Goal: Task Accomplishment & Management: Complete application form

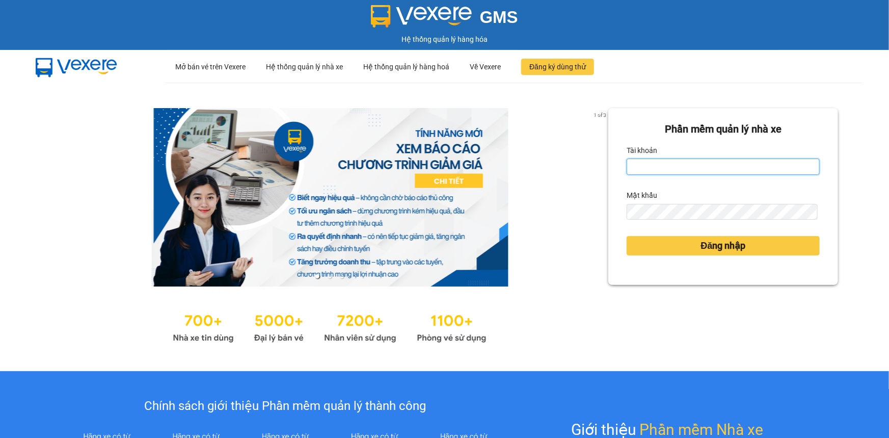
click at [687, 170] on input "Tài khoản" at bounding box center [723, 166] width 193 height 16
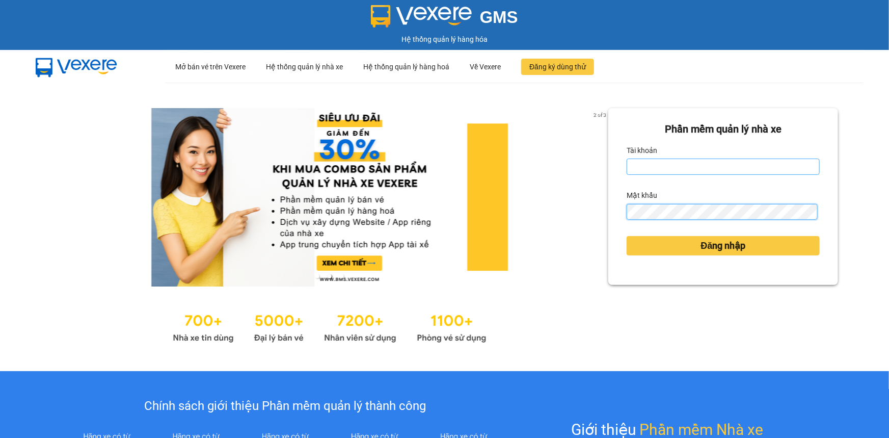
click at [627, 236] on button "Đăng nhập" at bounding box center [723, 245] width 193 height 19
click at [637, 160] on input "Tài khoản" at bounding box center [723, 166] width 193 height 16
type input "ngansg.giaphuc"
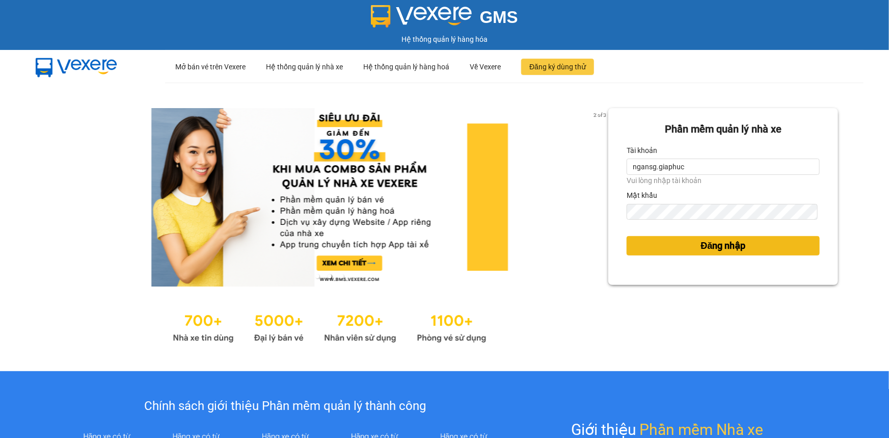
click at [645, 253] on button "Đăng nhập" at bounding box center [723, 245] width 193 height 19
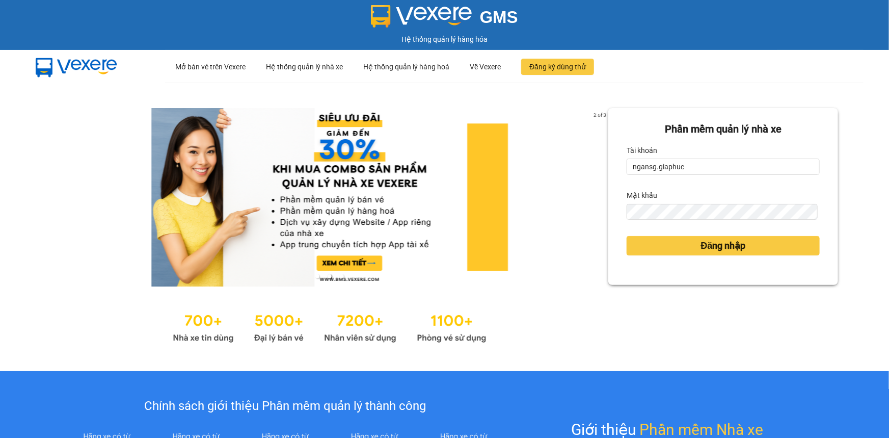
click at [647, 249] on div "Đăng nhập" at bounding box center [723, 246] width 193 height 28
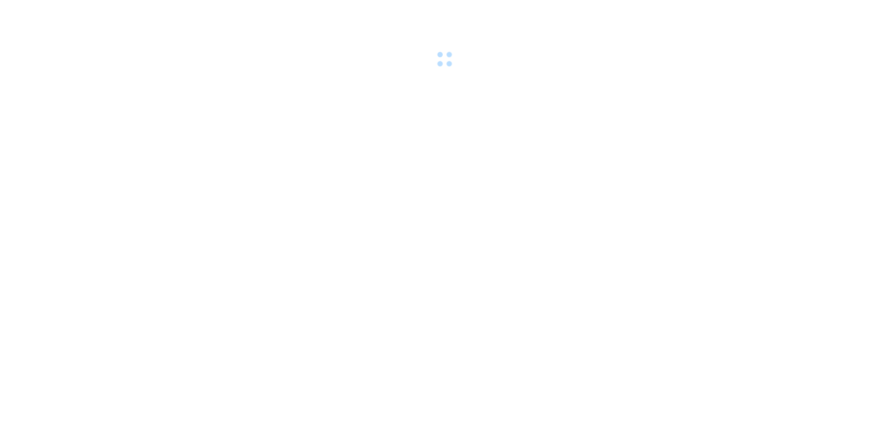
click at [647, 249] on body at bounding box center [444, 219] width 889 height 438
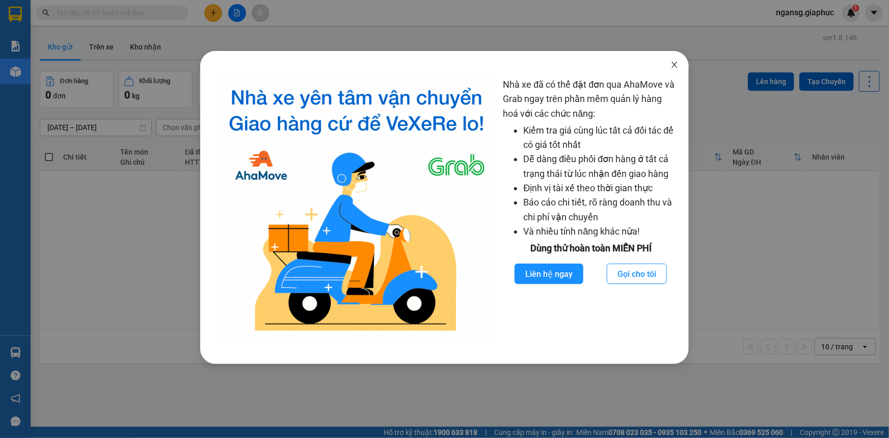
click at [677, 64] on icon "close" at bounding box center [675, 65] width 8 height 8
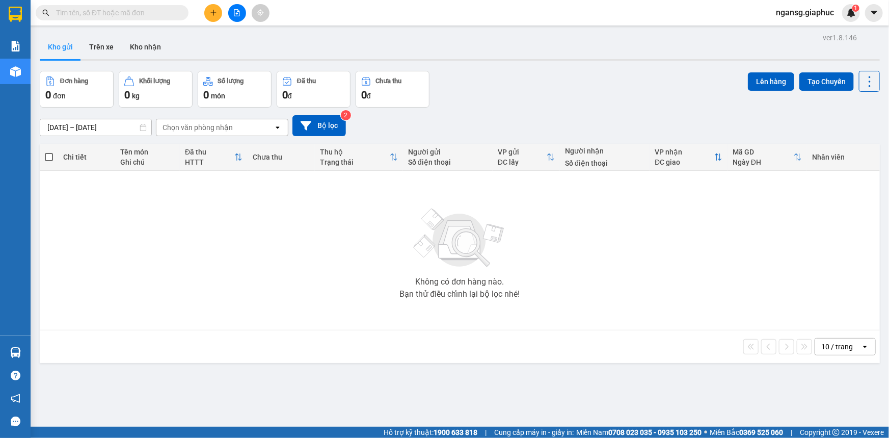
click at [210, 13] on icon "plus" at bounding box center [213, 12] width 7 height 7
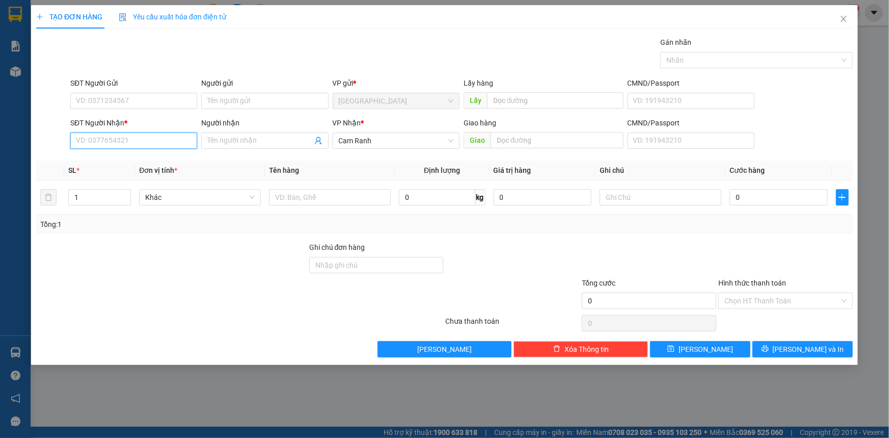
click at [159, 142] on input "SĐT Người Nhận *" at bounding box center [133, 140] width 127 height 16
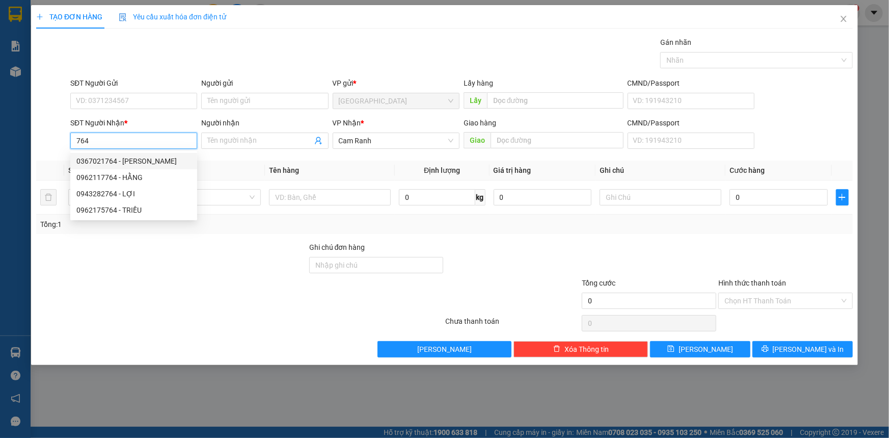
click at [142, 155] on div "0367021764 - [PERSON_NAME]" at bounding box center [133, 160] width 115 height 11
type input "0367021764"
type input "TUYẾT LÊ"
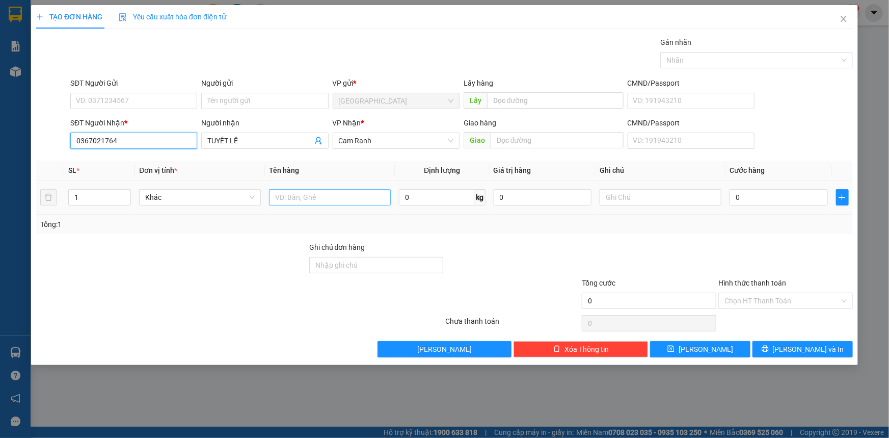
type input "0367021764"
click at [291, 198] on input "text" at bounding box center [330, 197] width 122 height 16
type input "01 GIỎ"
drag, startPoint x: 589, startPoint y: 247, endPoint x: 780, endPoint y: 240, distance: 190.7
click at [595, 248] on div at bounding box center [649, 260] width 137 height 36
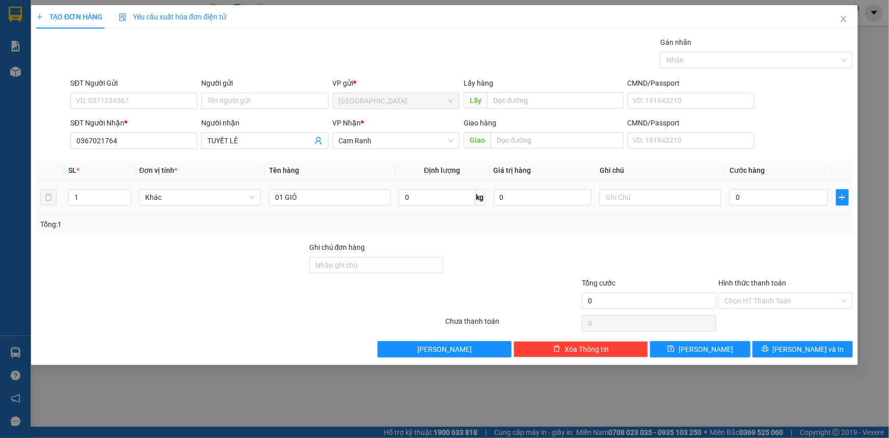
drag, startPoint x: 799, startPoint y: 181, endPoint x: 796, endPoint y: 209, distance: 27.7
click at [799, 189] on td "0" at bounding box center [779, 197] width 106 height 34
click at [795, 214] on td "0" at bounding box center [779, 197] width 106 height 34
click at [793, 201] on input "0" at bounding box center [779, 197] width 98 height 16
type input "3"
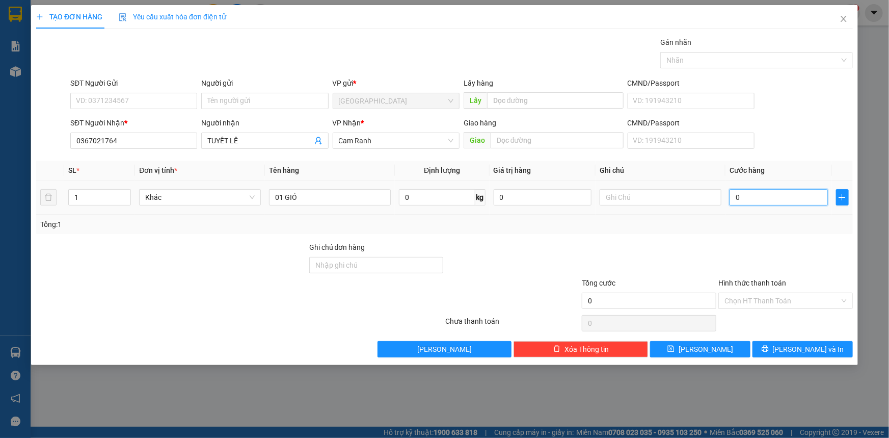
type input "3"
type input "30"
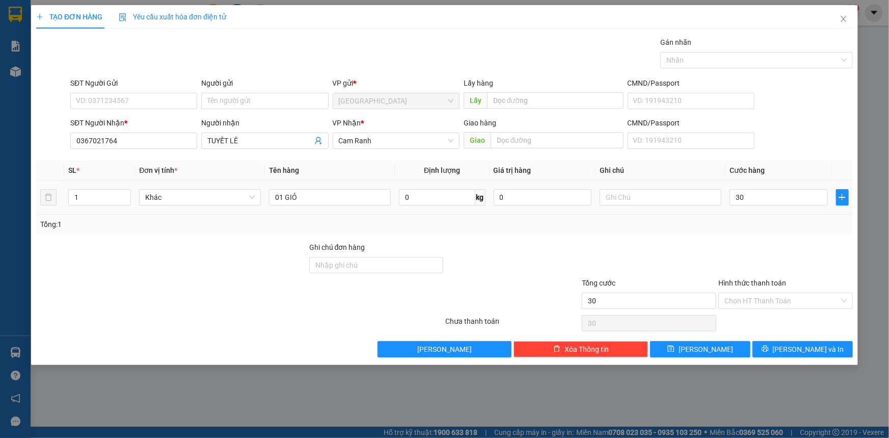
type input "30.000"
click at [780, 239] on div "Transit Pickup Surcharge Ids Transit Deliver Surcharge Ids Transit Deliver Surc…" at bounding box center [444, 197] width 817 height 321
drag, startPoint x: 770, startPoint y: 299, endPoint x: 771, endPoint y: 312, distance: 13.3
click at [771, 303] on input "Hình thức thanh toán" at bounding box center [782, 300] width 115 height 15
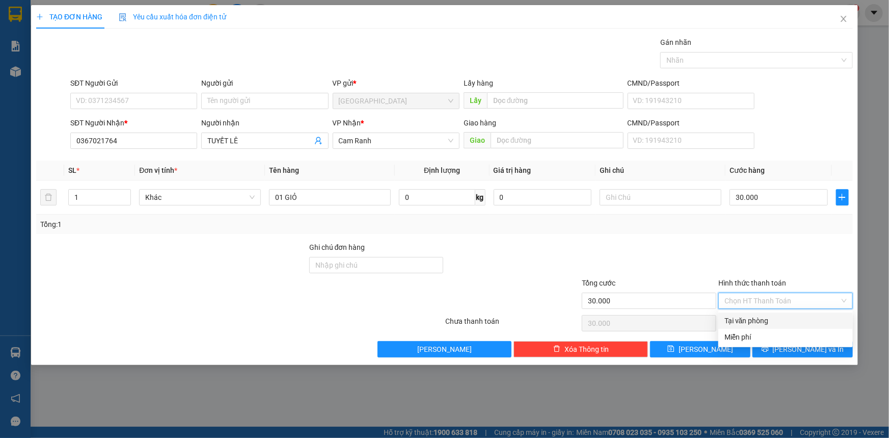
click at [771, 312] on div "Tại văn phòng" at bounding box center [785, 320] width 135 height 16
type input "0"
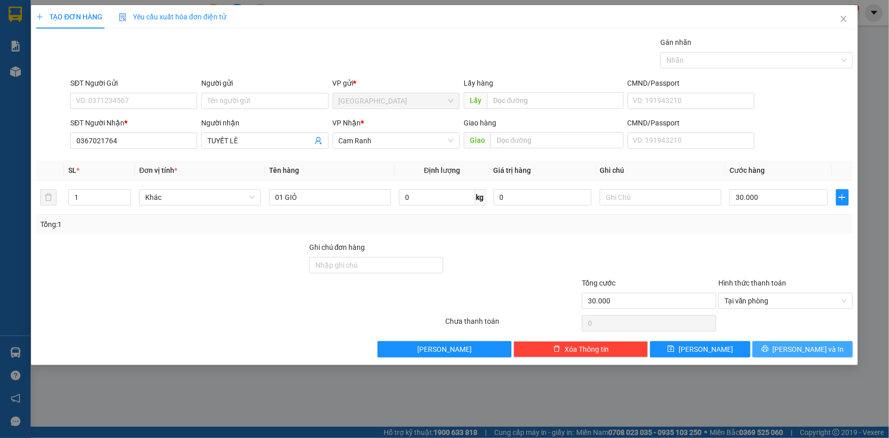
click at [780, 347] on button "[PERSON_NAME] và In" at bounding box center [803, 349] width 100 height 16
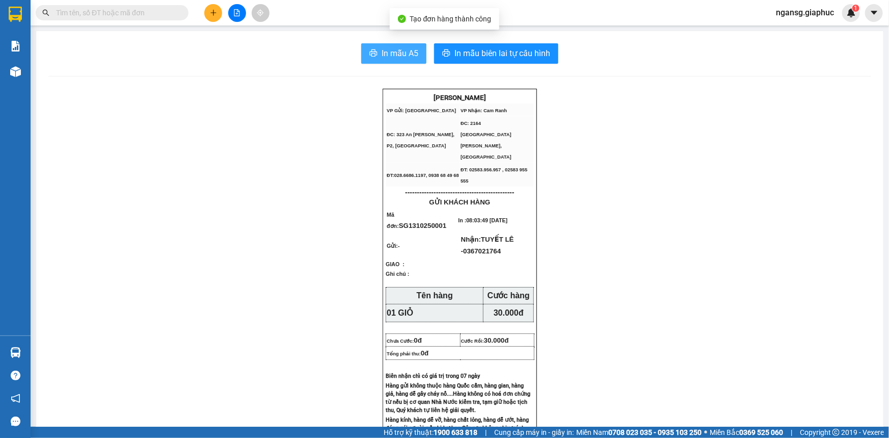
click at [382, 49] on span "In mẫu A5" at bounding box center [400, 53] width 37 height 13
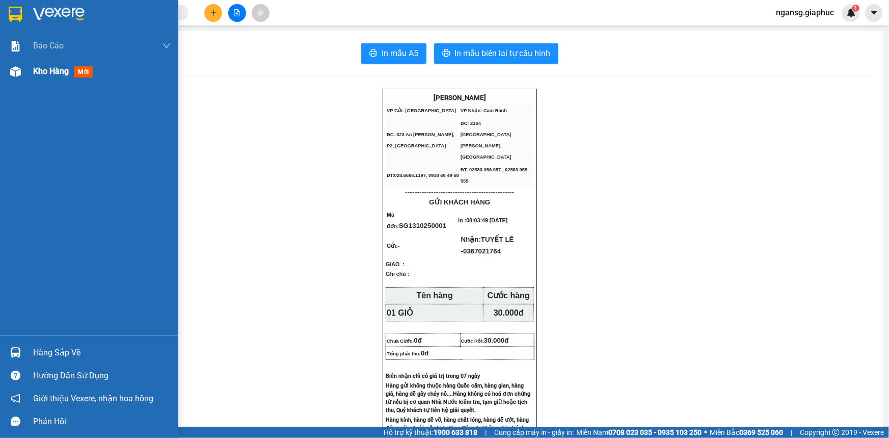
click at [56, 71] on span "Kho hàng" at bounding box center [51, 71] width 36 height 10
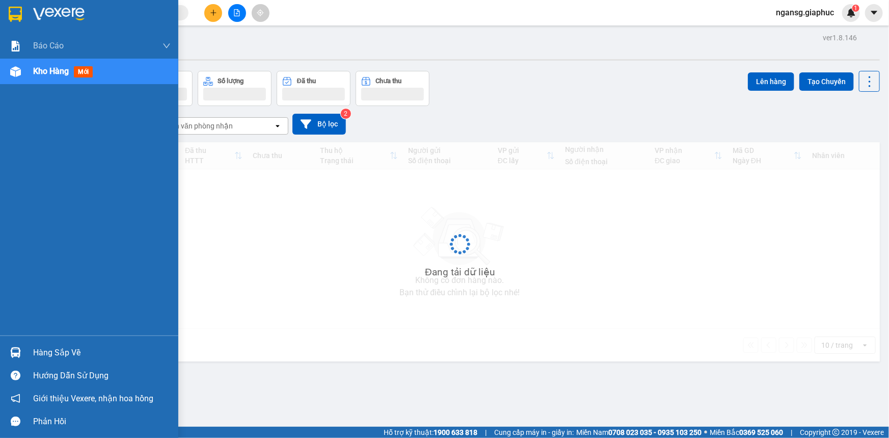
click at [56, 71] on span "Kho hàng" at bounding box center [51, 71] width 36 height 10
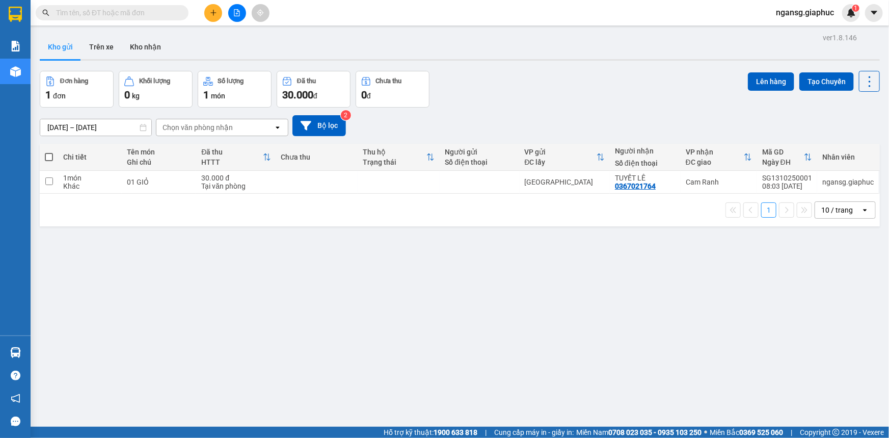
click at [610, 76] on div "Đơn hàng 1 đơn Khối lượng 0 kg Số lượng 1 món Đã thu 30.000 đ Chưa thu 0 đ Lên …" at bounding box center [460, 89] width 840 height 37
click at [92, 5] on div "Kết quả tìm kiếm ( 0 ) Bộ lọc No Data" at bounding box center [99, 13] width 199 height 18
click at [494, 48] on div "Kho gửi Trên xe Kho nhận" at bounding box center [460, 48] width 840 height 27
click at [216, 10] on icon "plus" at bounding box center [213, 12] width 7 height 7
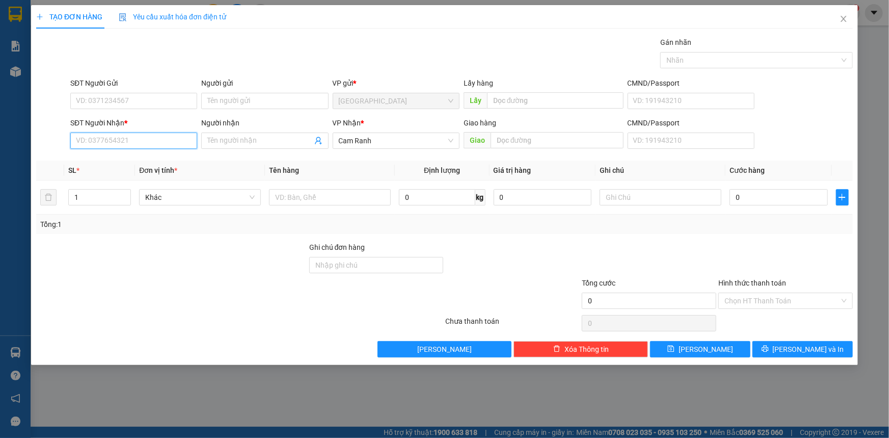
click at [179, 138] on input "SĐT Người Nhận *" at bounding box center [133, 140] width 127 height 16
type input "3"
click at [122, 158] on div "0912454677 - [GEOGRAPHIC_DATA]" at bounding box center [133, 160] width 115 height 11
type input "0912454677"
type input "[PERSON_NAME]"
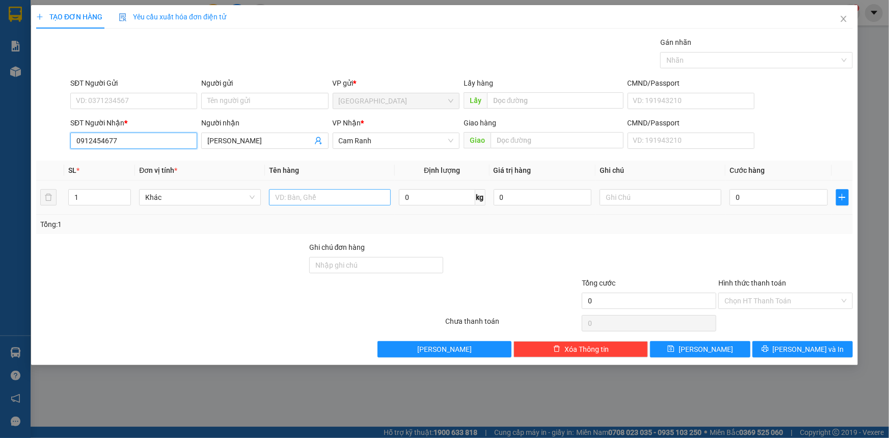
type input "0912454677"
click at [285, 192] on input "text" at bounding box center [330, 197] width 122 height 16
type input "01 CUỘN ĐEN"
click at [250, 265] on div at bounding box center [171, 260] width 273 height 36
click at [772, 339] on div "Transit Pickup Surcharge Ids Transit Deliver Surcharge Ids Transit Deliver Surc…" at bounding box center [444, 197] width 817 height 321
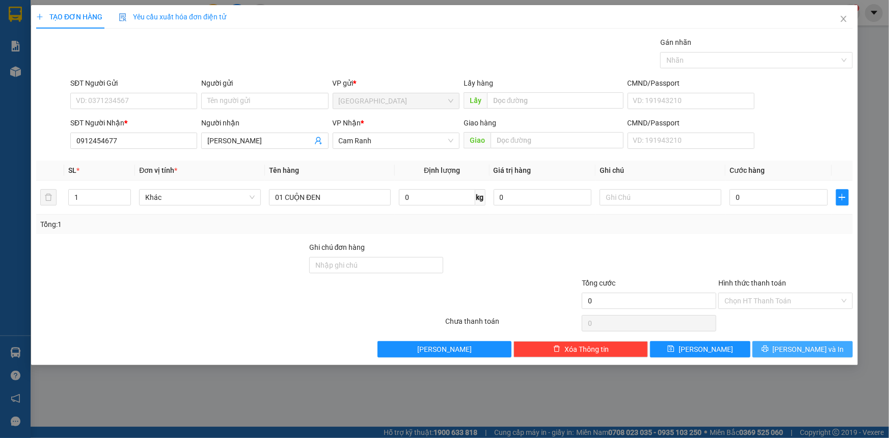
click at [774, 343] on button "[PERSON_NAME] và In" at bounding box center [803, 349] width 100 height 16
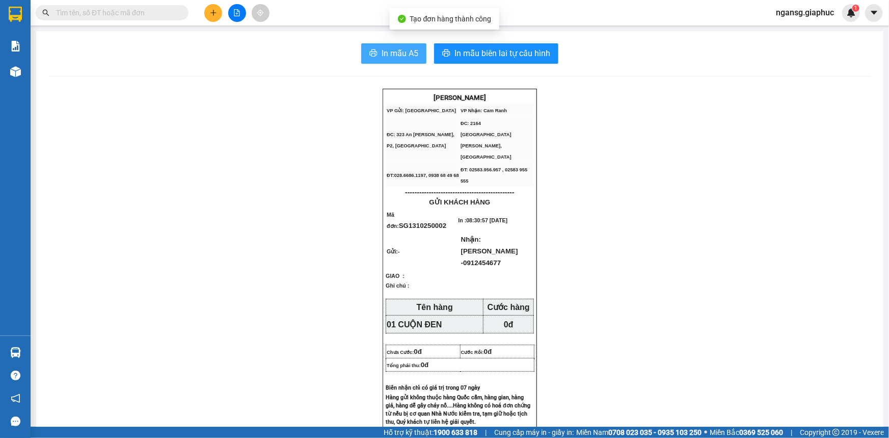
click at [392, 59] on span "In mẫu A5" at bounding box center [400, 53] width 37 height 13
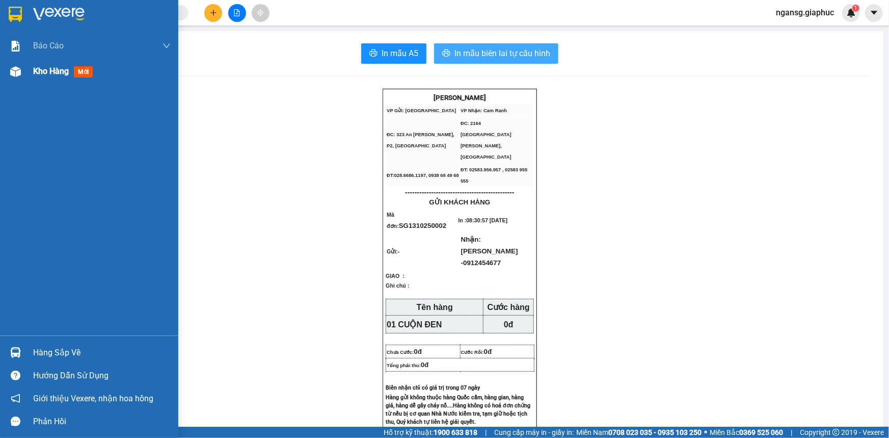
click at [52, 70] on span "Kho hàng" at bounding box center [51, 71] width 36 height 10
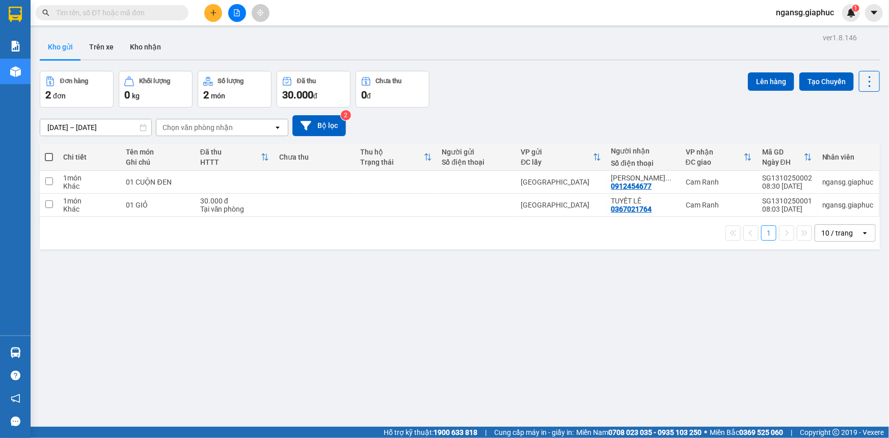
click at [576, 74] on div "Đơn hàng 2 đơn Khối lượng 0 kg Số lượng 2 món Đã thu 30.000 đ Chưa thu 0 đ Lên …" at bounding box center [460, 89] width 840 height 37
click at [518, 87] on div "Đơn hàng 2 đơn Khối lượng 0 kg Số lượng 2 món Đã thu 30.000 đ Chưa thu 0 đ Lên …" at bounding box center [460, 89] width 840 height 37
click at [558, 120] on div "[DATE] – [DATE] Press the down arrow key to interact with the calendar and sele…" at bounding box center [460, 125] width 840 height 21
click at [553, 105] on div "Đơn hàng 2 đơn Khối lượng 0 kg Số lượng 2 món Đã thu 30.000 đ Chưa thu 0 đ Lên …" at bounding box center [460, 89] width 840 height 37
